Goal: Navigation & Orientation: Find specific page/section

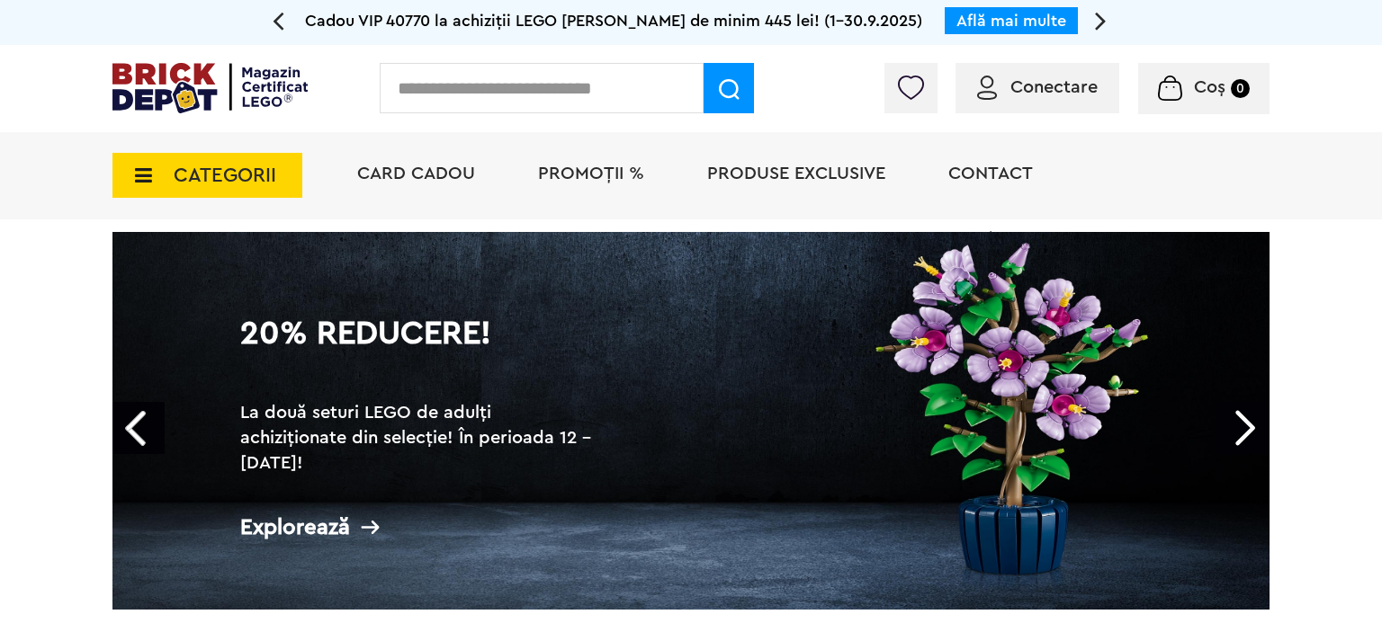
click at [1239, 421] on link "Next" at bounding box center [1243, 428] width 52 height 52
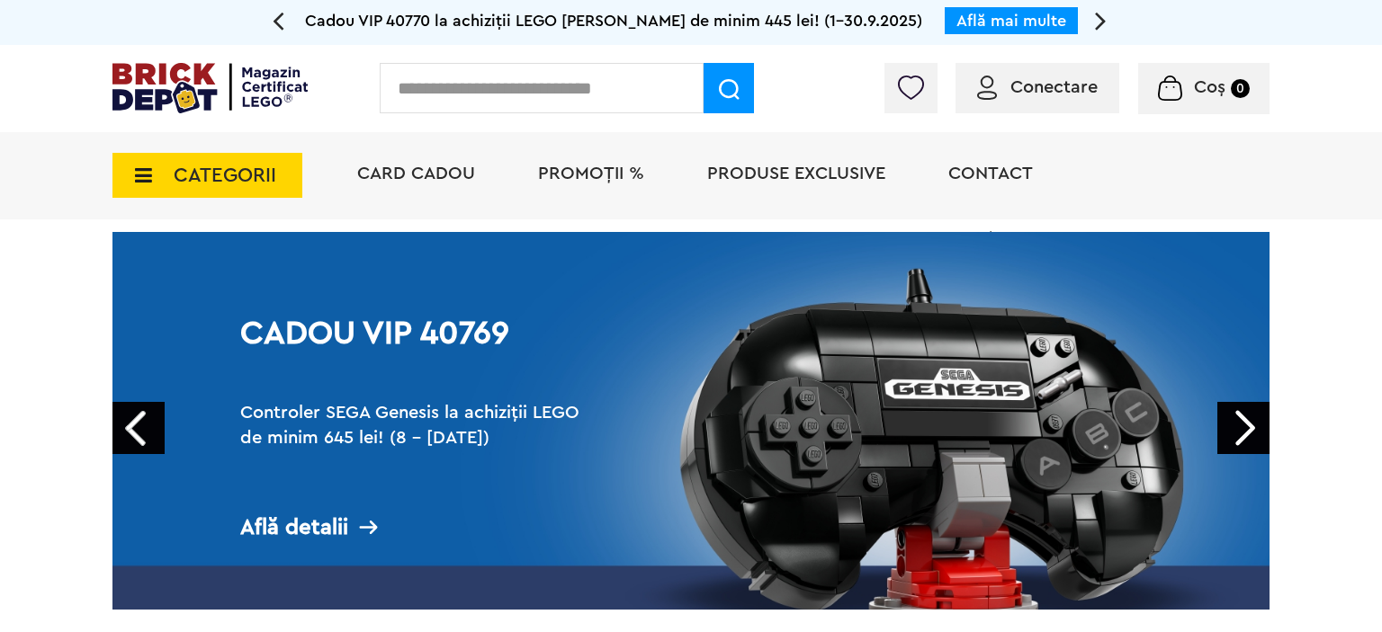
click at [1239, 421] on link "Next" at bounding box center [1243, 428] width 52 height 52
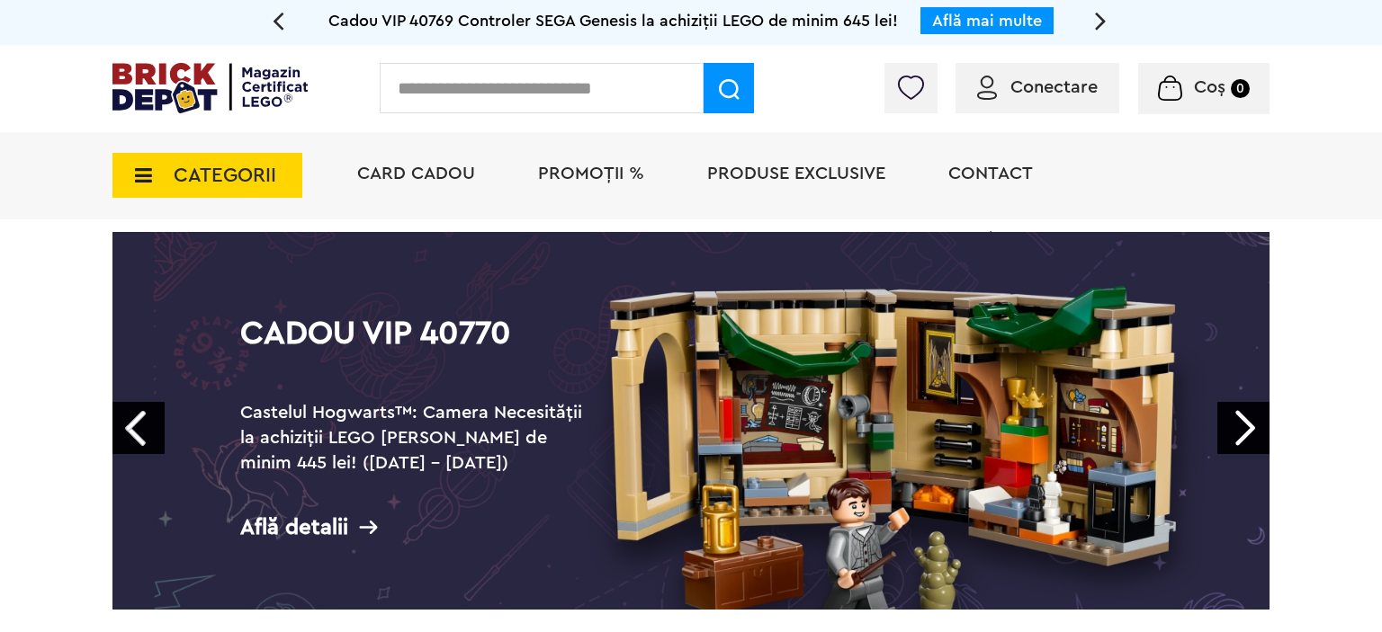
click at [1239, 421] on link "Next" at bounding box center [1243, 428] width 52 height 52
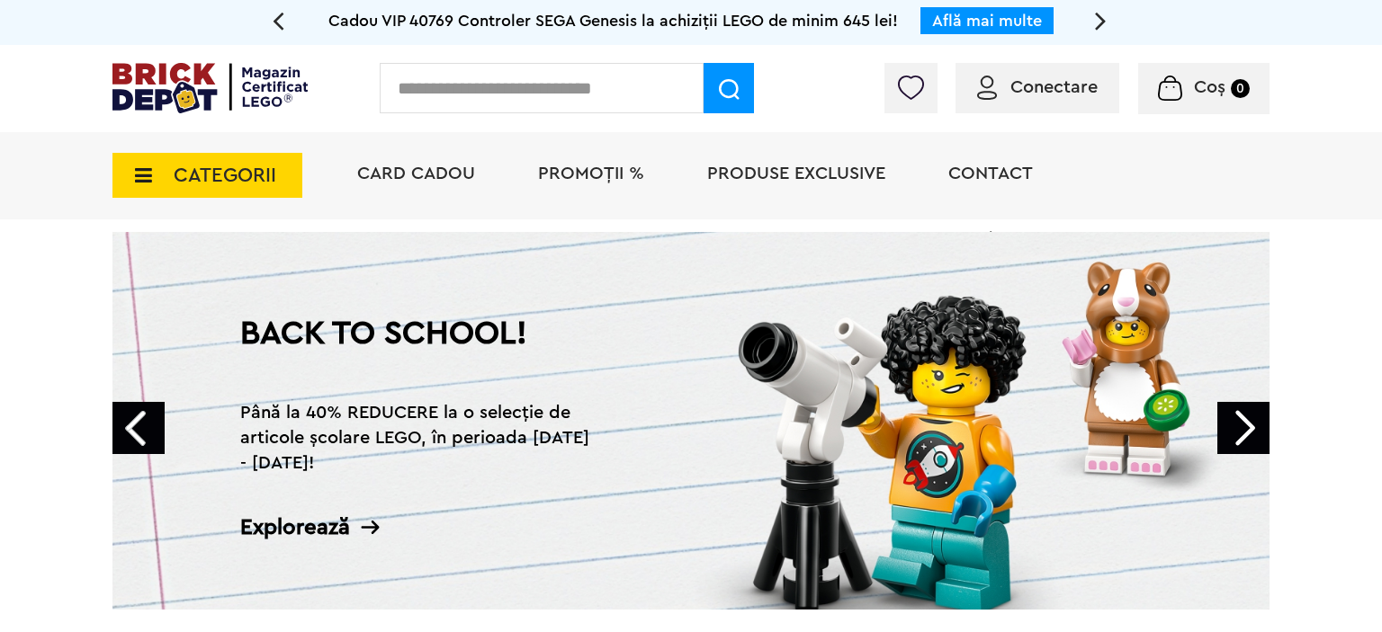
click at [1239, 421] on link "Next" at bounding box center [1243, 428] width 52 height 52
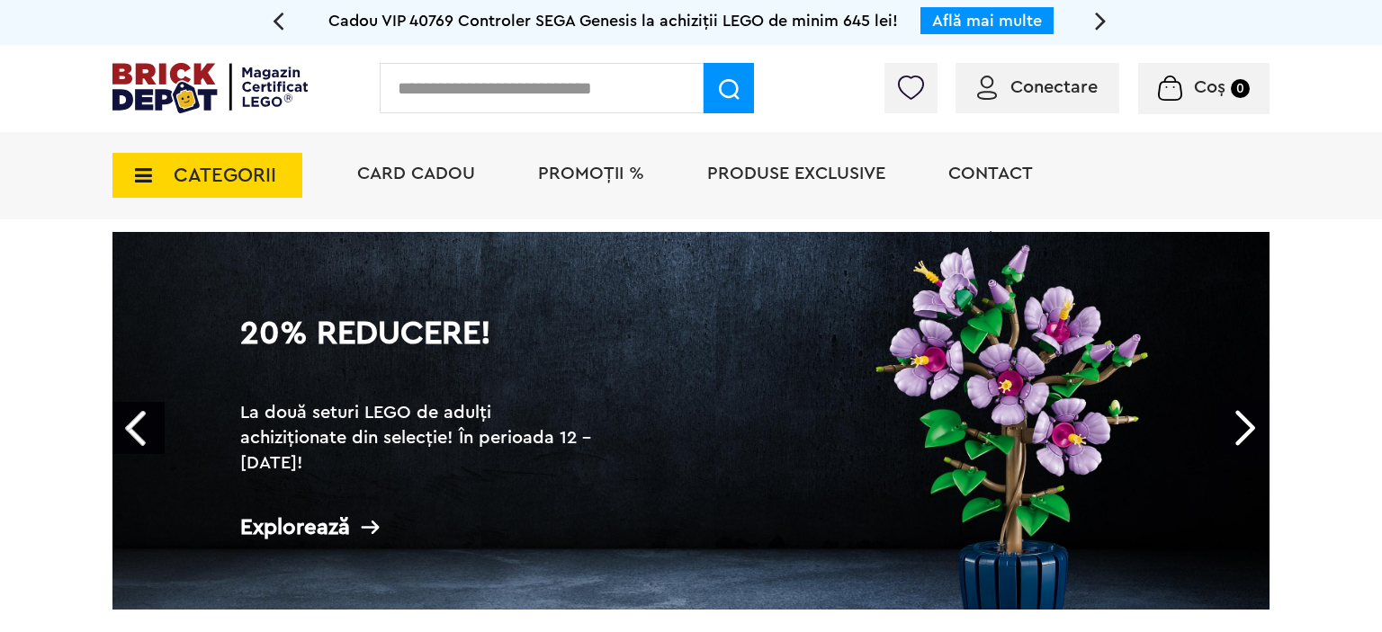
click at [138, 426] on link "Prev" at bounding box center [138, 428] width 52 height 52
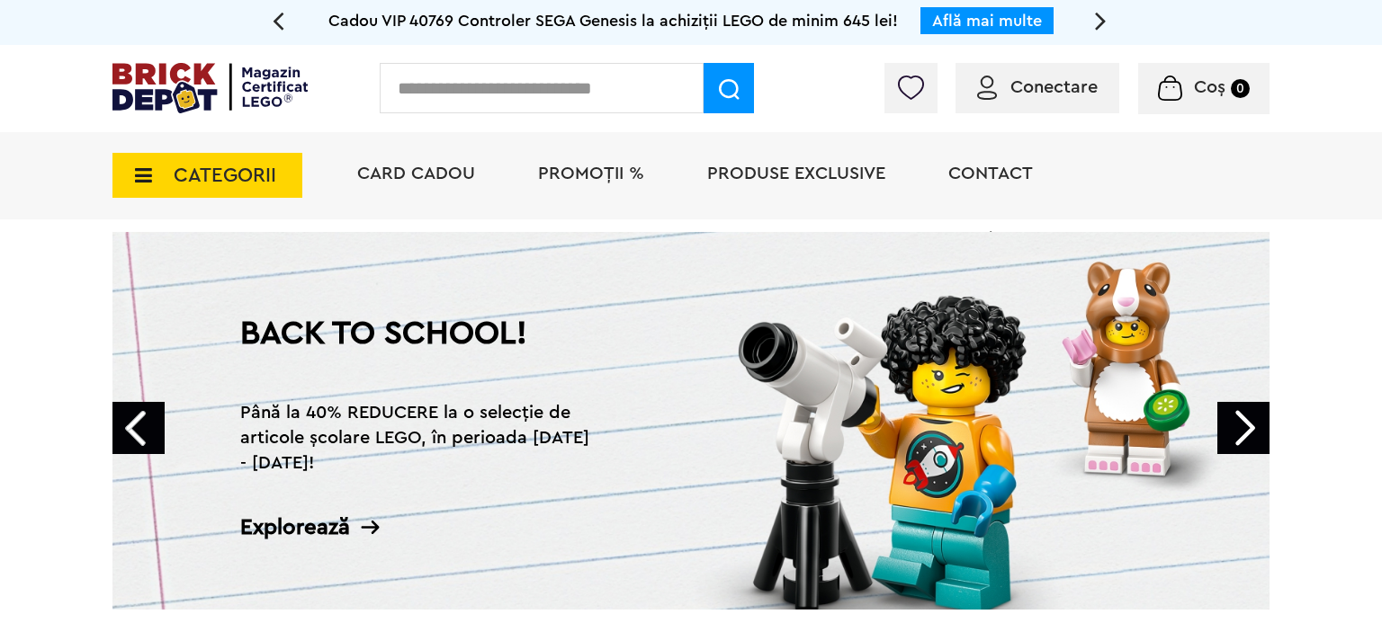
click at [442, 419] on h2 "Până la 40% REDUCERE la o selecție de articole școlare LEGO, în perioada 15.09 …" at bounding box center [420, 438] width 360 height 76
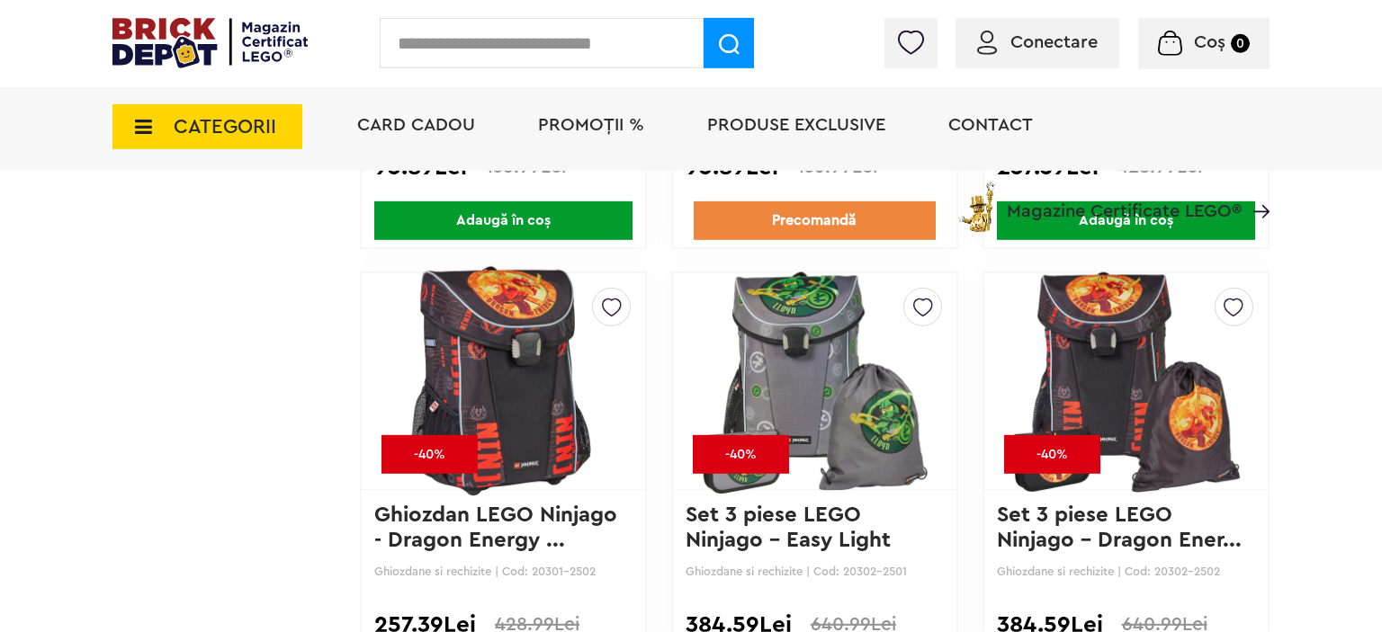
scroll to position [7480, 0]
